Goal: Find contact information: Find contact information

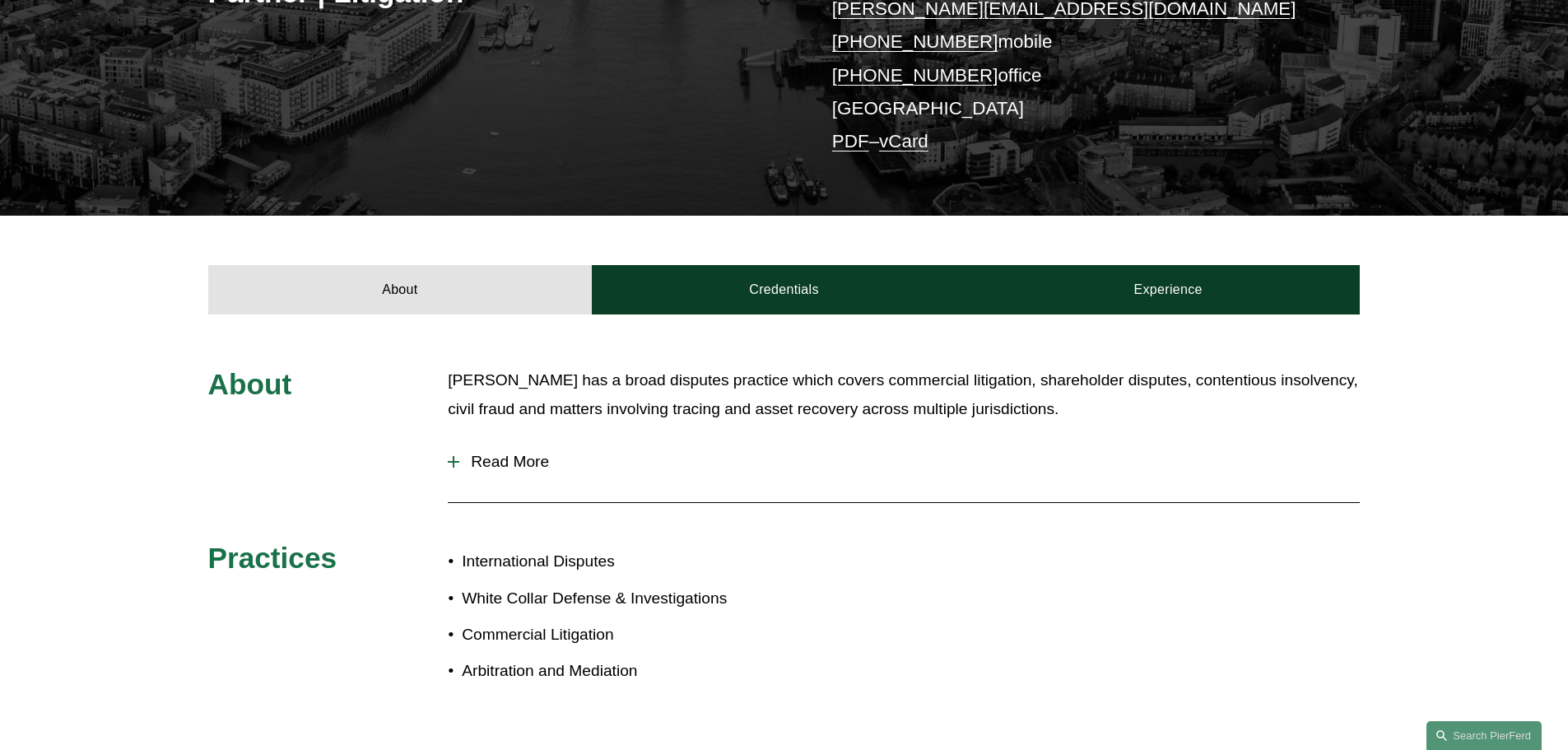
scroll to position [411, 0]
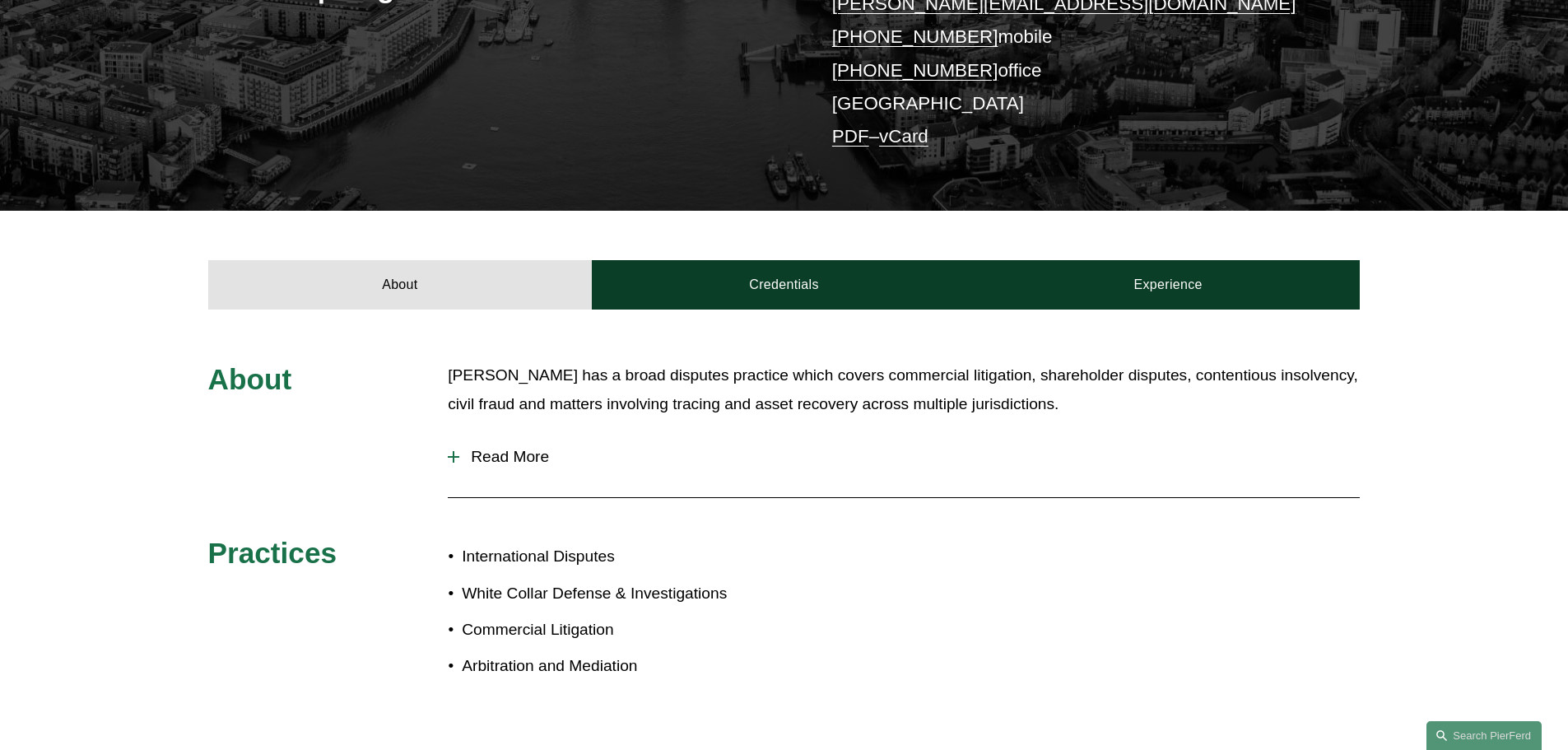
drag, startPoint x: 453, startPoint y: 421, endPoint x: 729, endPoint y: 422, distance: 276.0
click at [454, 451] on div at bounding box center [454, 457] width 2 height 11
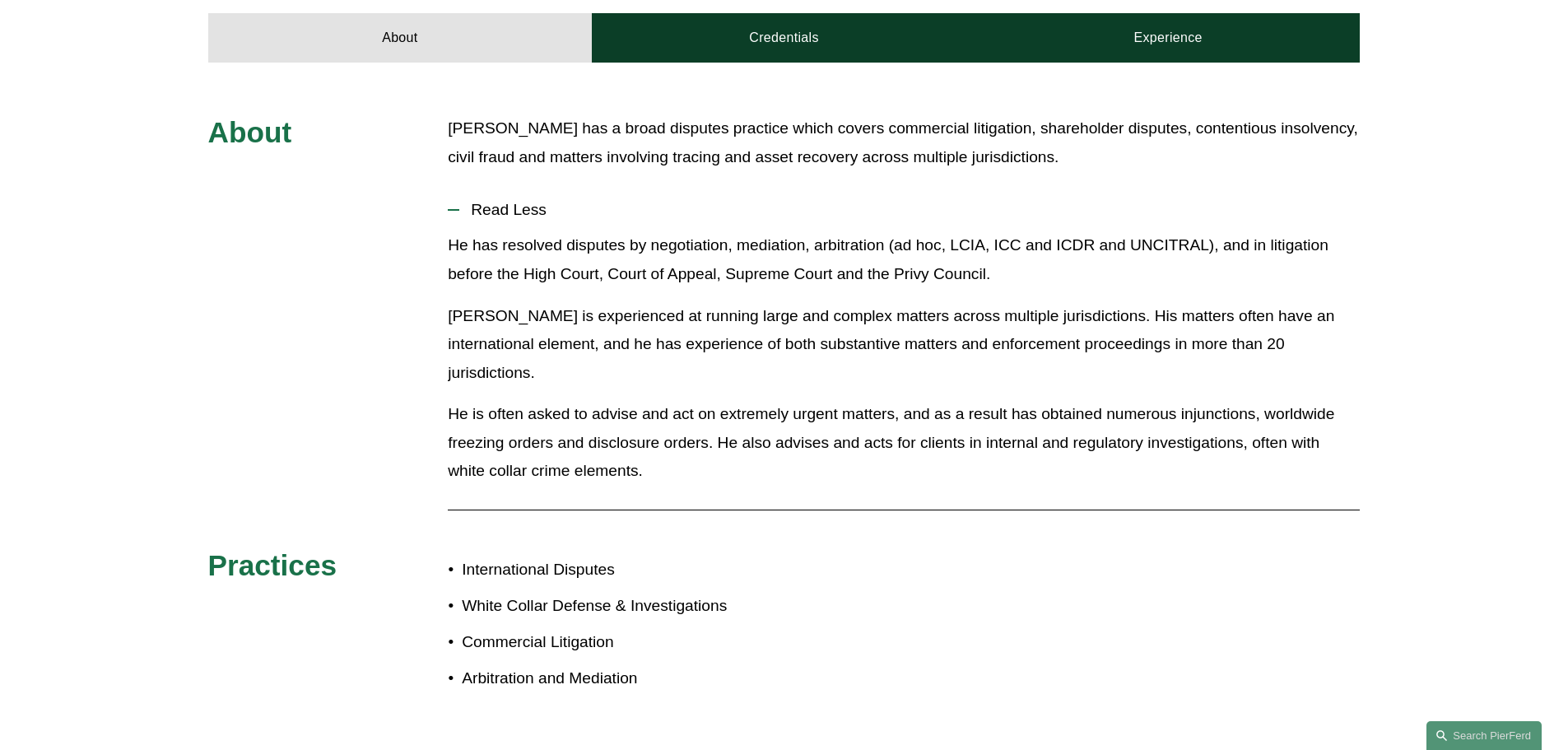
scroll to position [329, 0]
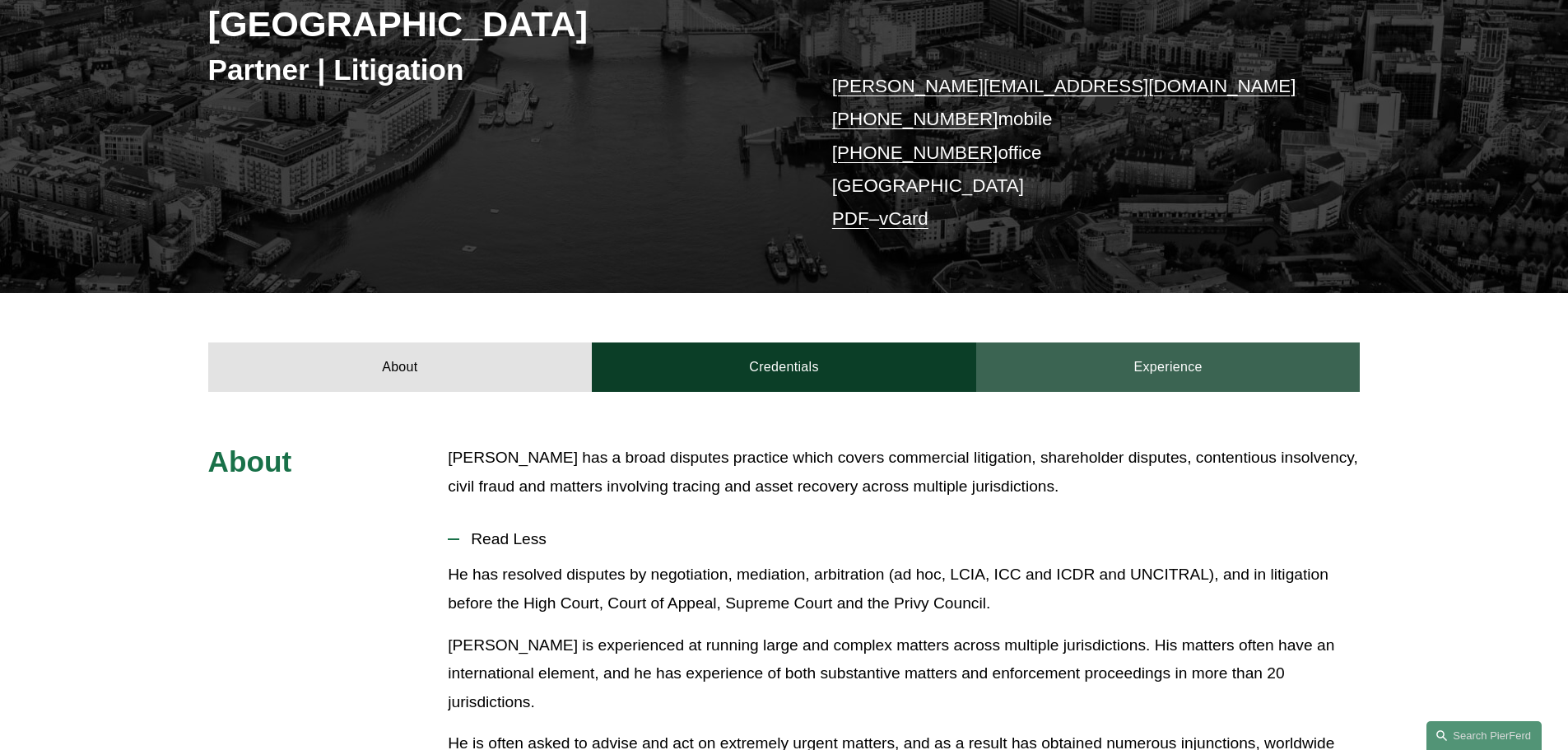
click at [1205, 342] on link "Experience" at bounding box center [1168, 367] width 384 height 50
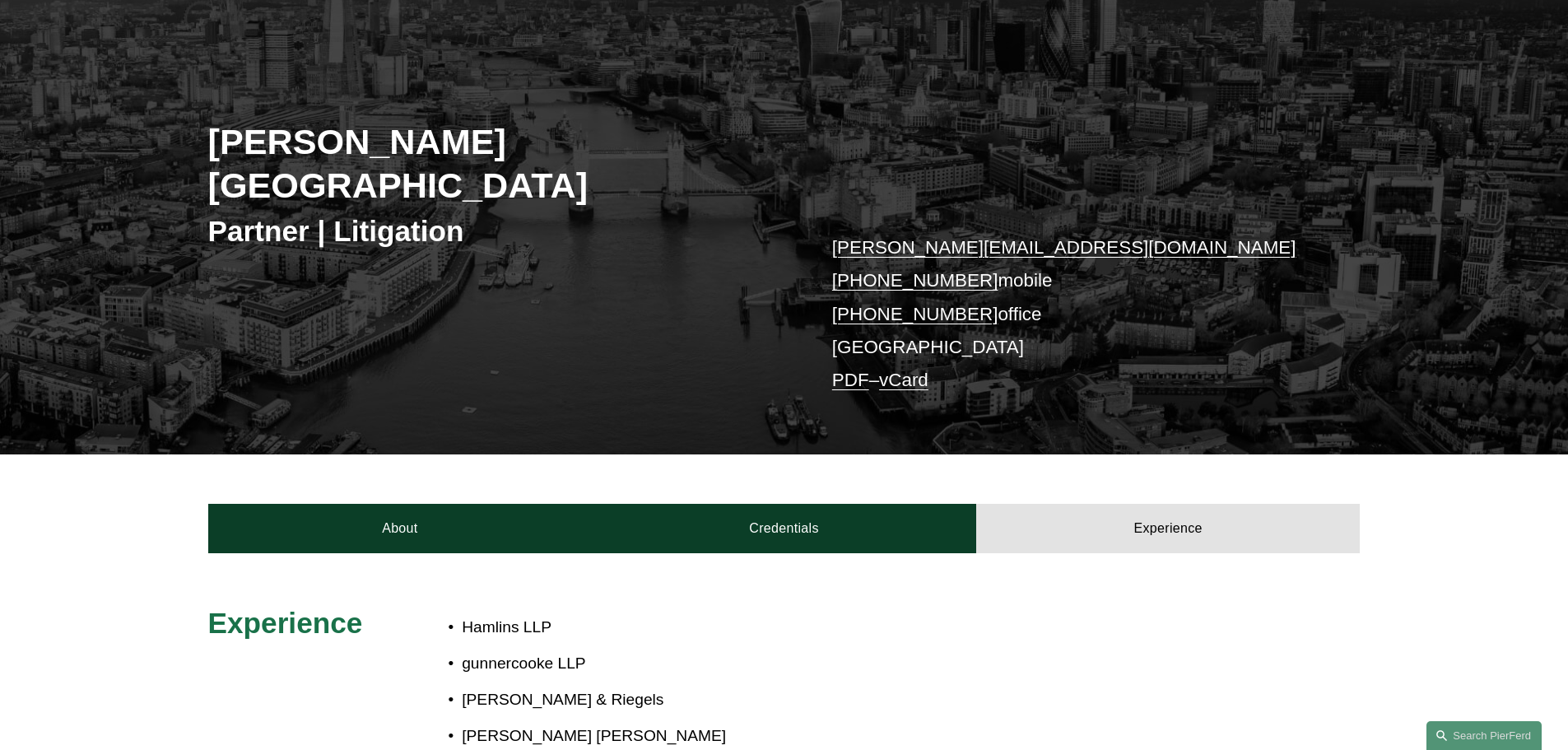
scroll to position [165, 0]
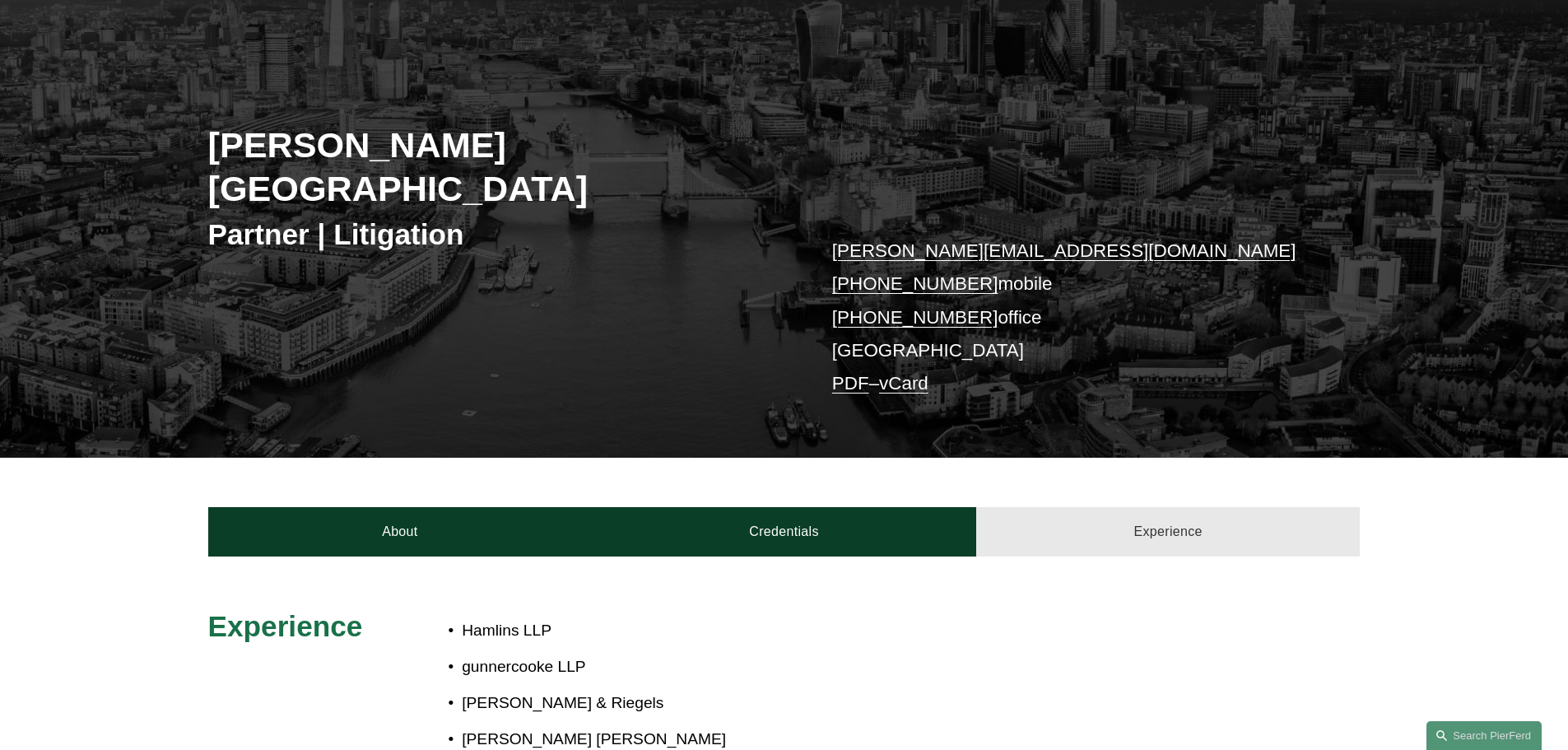
click at [1134, 507] on link "Experience" at bounding box center [1168, 532] width 384 height 50
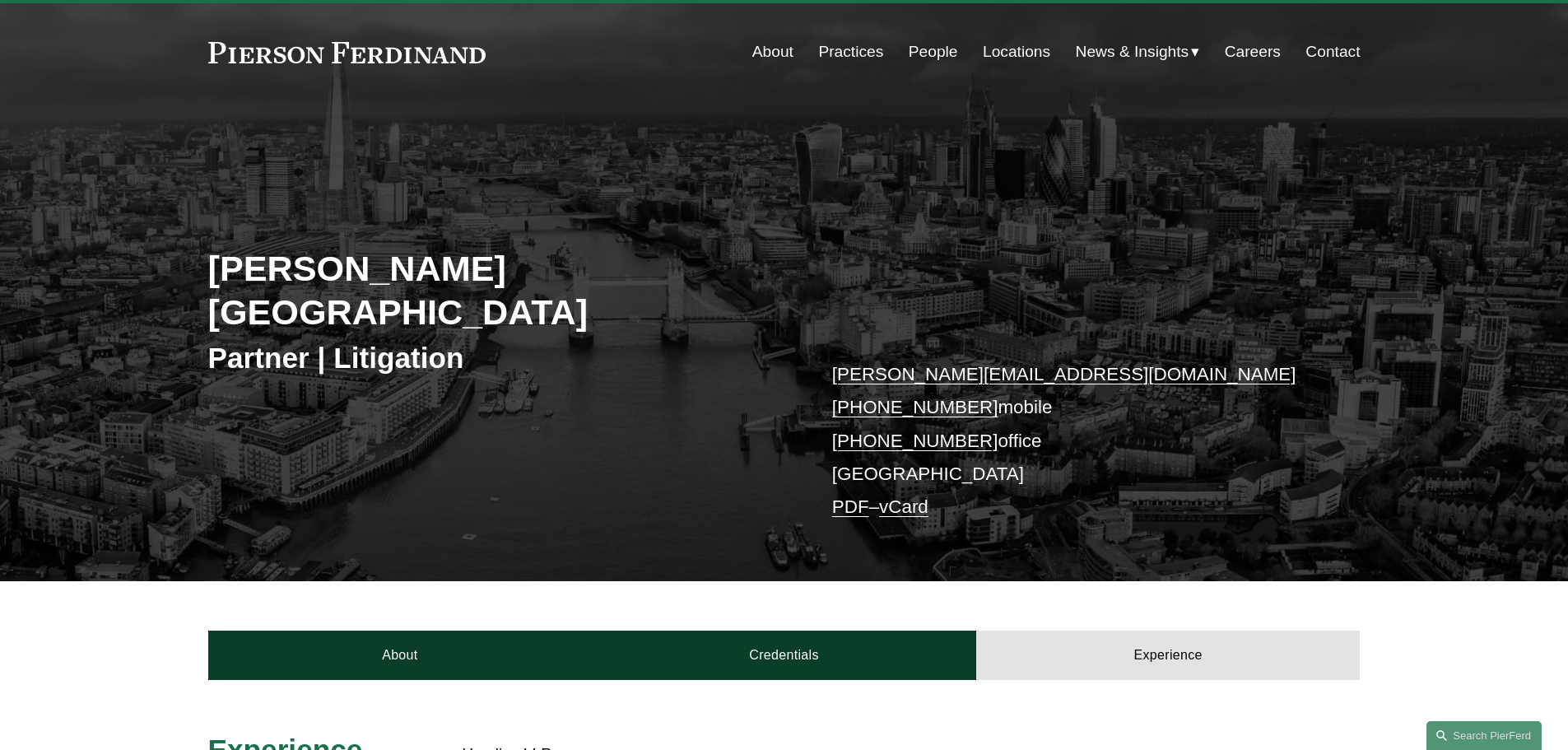
scroll to position [0, 0]
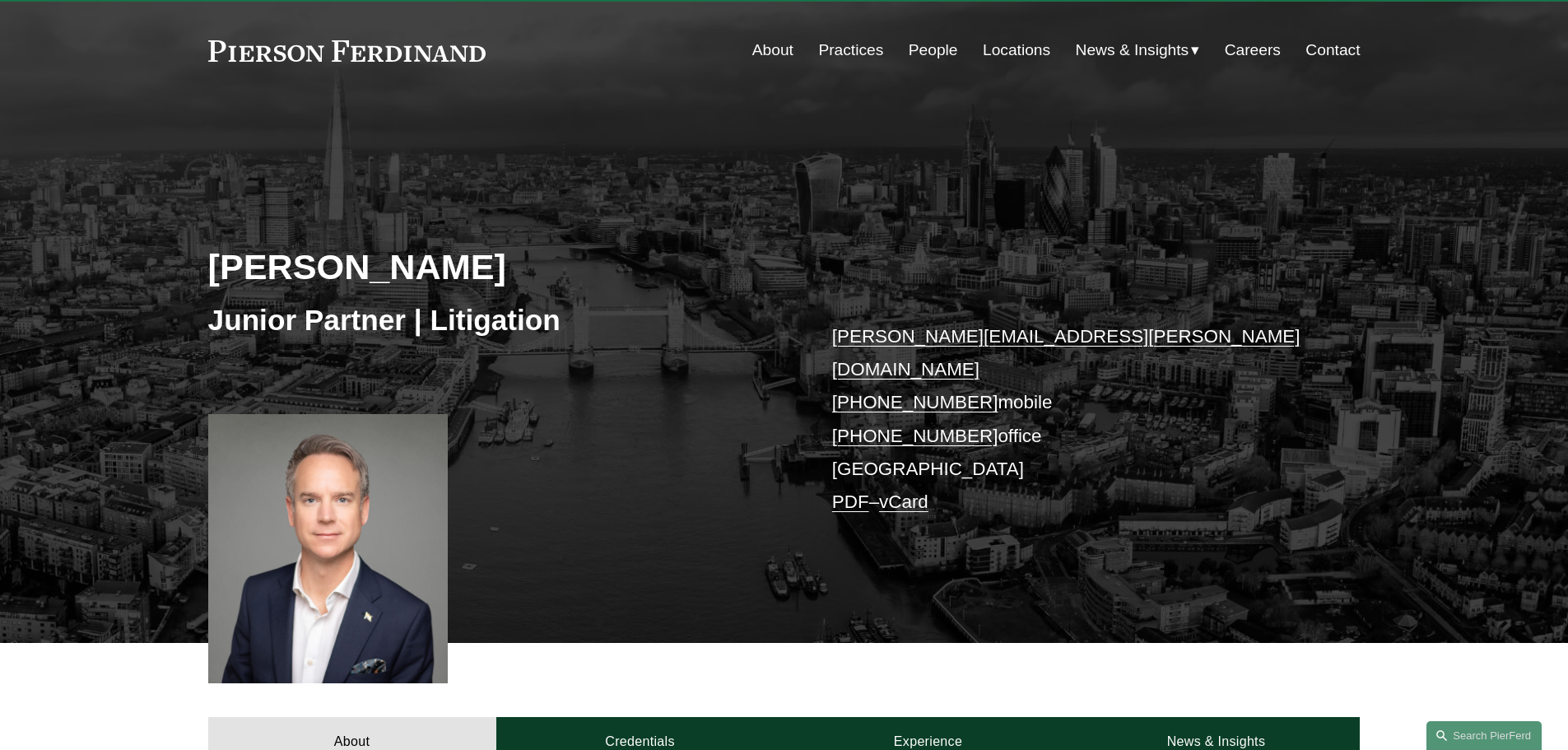
scroll to position [82, 0]
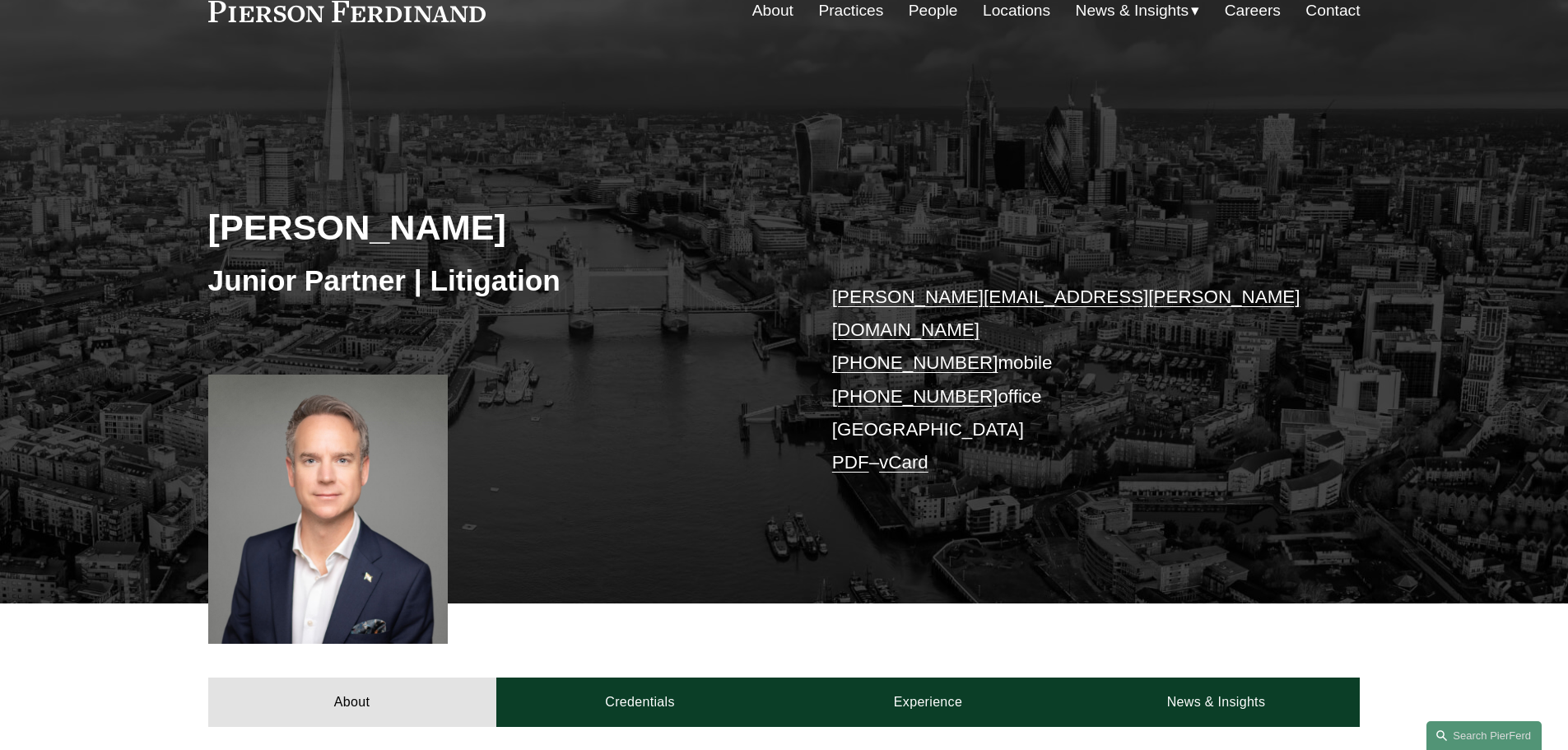
click at [958, 296] on link "[PERSON_NAME][EMAIL_ADDRESS][PERSON_NAME][DOMAIN_NAME]" at bounding box center [1066, 313] width 468 height 53
